Goal: Task Accomplishment & Management: Manage account settings

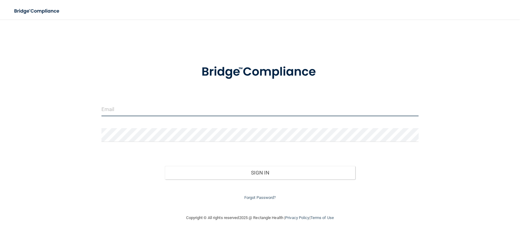
click at [186, 109] on input "email" at bounding box center [259, 109] width 317 height 14
type input "[EMAIL_ADDRESS][DOMAIN_NAME]"
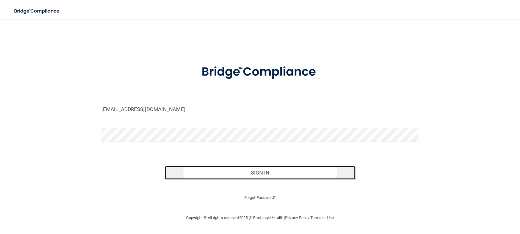
click at [239, 166] on button "Sign In" at bounding box center [260, 172] width 190 height 13
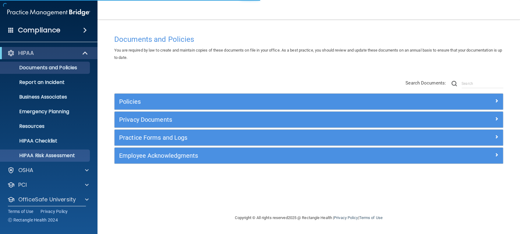
scroll to position [19, 0]
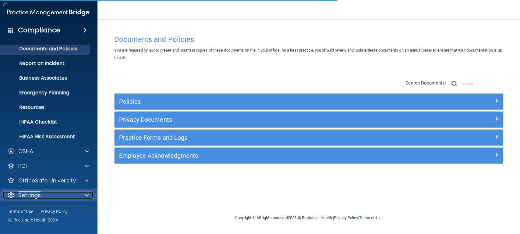
click at [47, 195] on div "Settings" at bounding box center [41, 194] width 76 height 7
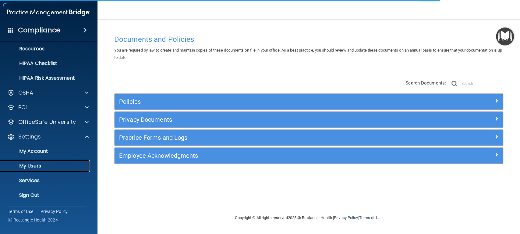
click at [35, 167] on p "My Users" at bounding box center [45, 166] width 83 height 6
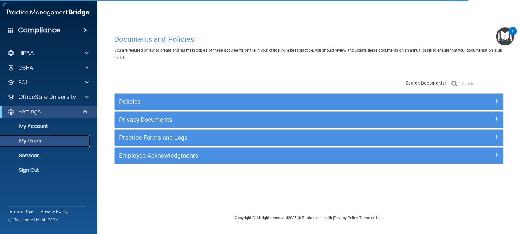
select select "20"
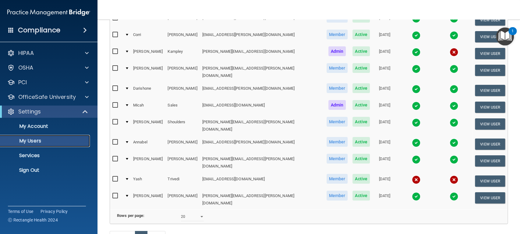
scroll to position [175, 0]
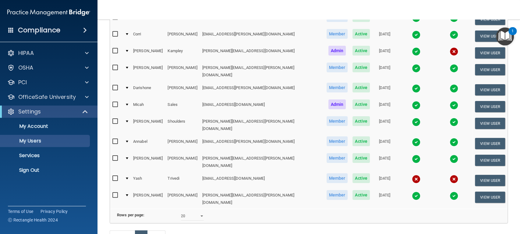
click at [116, 176] on input "checkbox" at bounding box center [115, 178] width 7 height 5
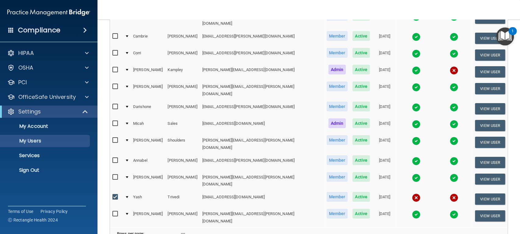
scroll to position [158, 0]
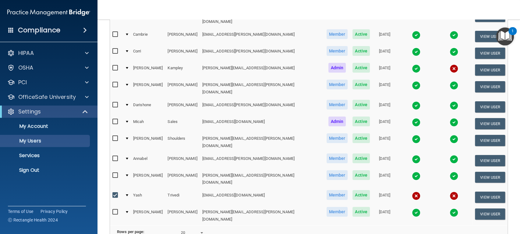
click at [115, 193] on input "checkbox" at bounding box center [115, 195] width 7 height 5
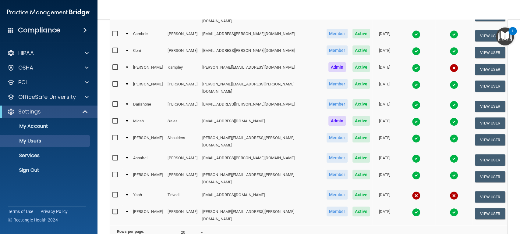
scroll to position [158, 0]
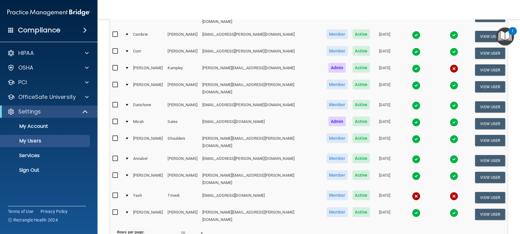
click at [115, 193] on input "checkbox" at bounding box center [115, 195] width 7 height 5
checkbox input "true"
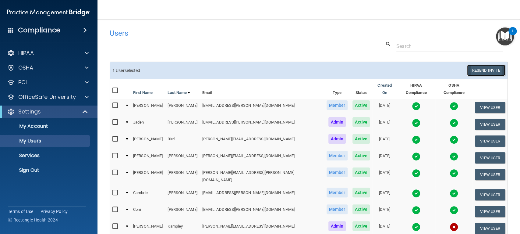
click at [476, 68] on button "Resend Invite" at bounding box center [486, 70] width 38 height 11
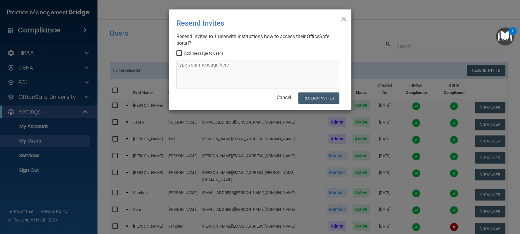
click at [181, 52] on input "Add message to users" at bounding box center [179, 53] width 7 height 5
checkbox input "true"
click at [193, 69] on textarea at bounding box center [257, 74] width 163 height 29
type textarea "2025 annual training"
click at [309, 98] on button "Resend Invites" at bounding box center [318, 97] width 41 height 11
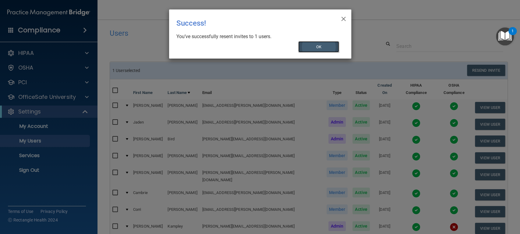
click at [320, 49] on button "OK" at bounding box center [318, 46] width 41 height 11
